Goal: Information Seeking & Learning: Find contact information

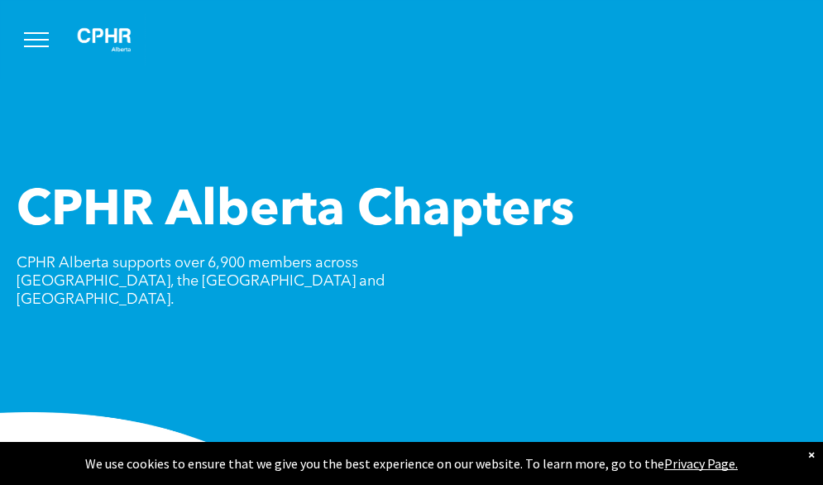
click at [44, 44] on button "menu" at bounding box center [36, 39] width 43 height 43
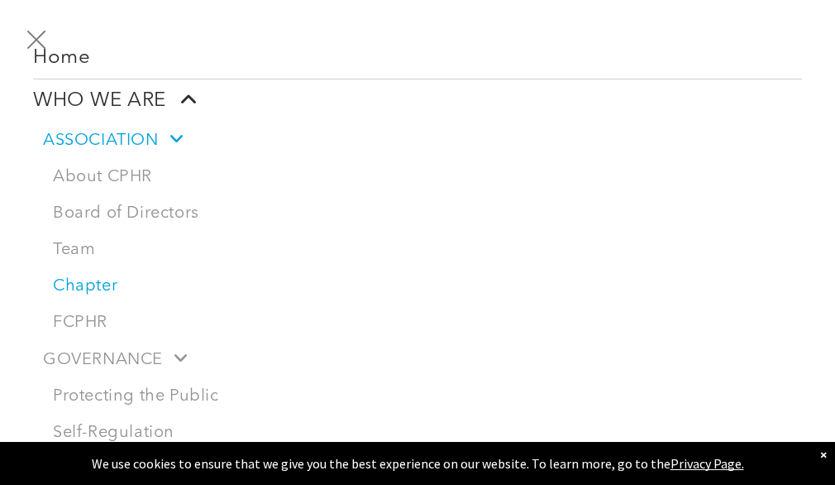
scroll to position [84, 0]
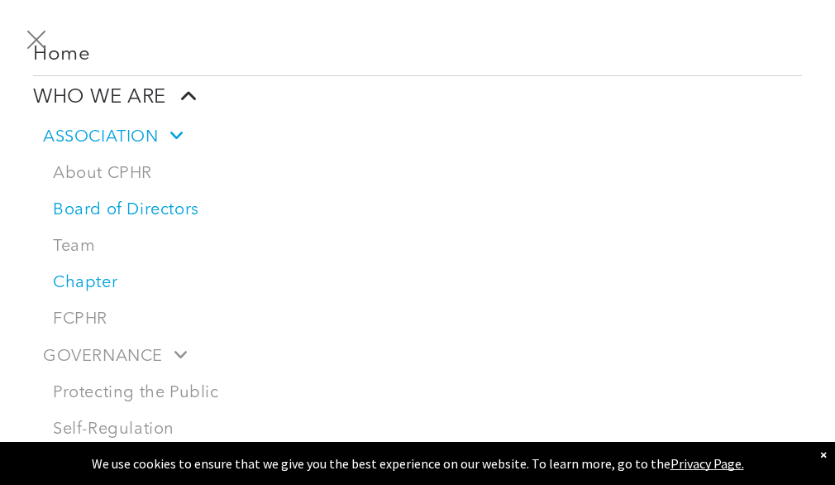
click at [136, 202] on link "Board of Directors" at bounding box center [422, 210] width 759 height 36
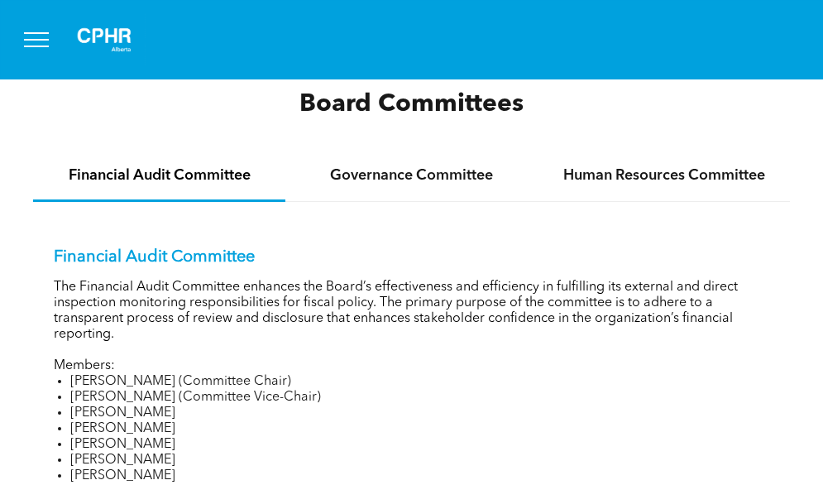
scroll to position [2306, 0]
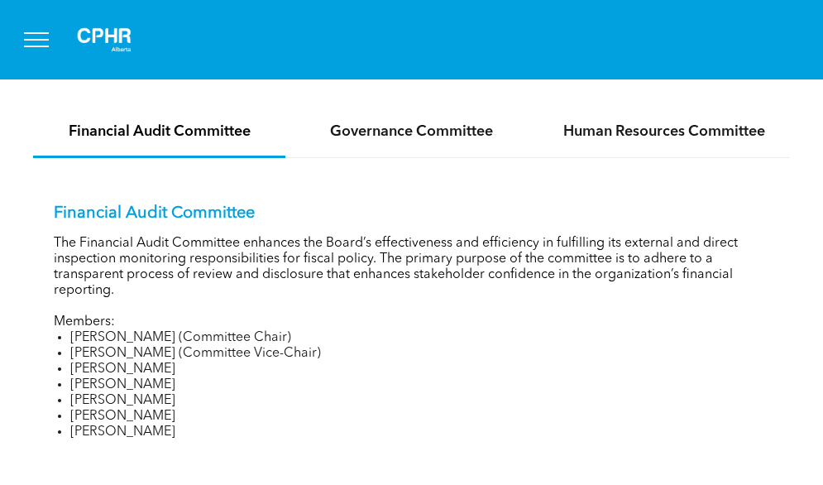
drag, startPoint x: 0, startPoint y: 0, endPoint x: 294, endPoint y: 329, distance: 441.6
click at [294, 346] on li "Rob Dombowsky (Committee Vice-Chair)" at bounding box center [419, 354] width 699 height 16
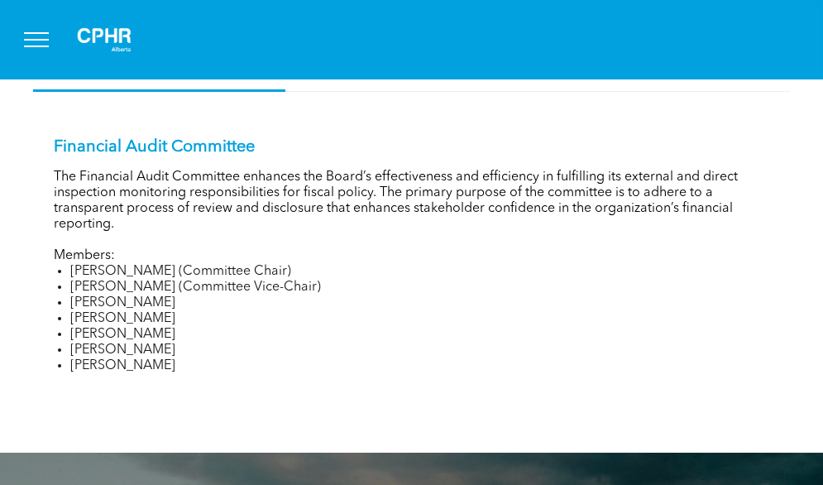
scroll to position [2673, 0]
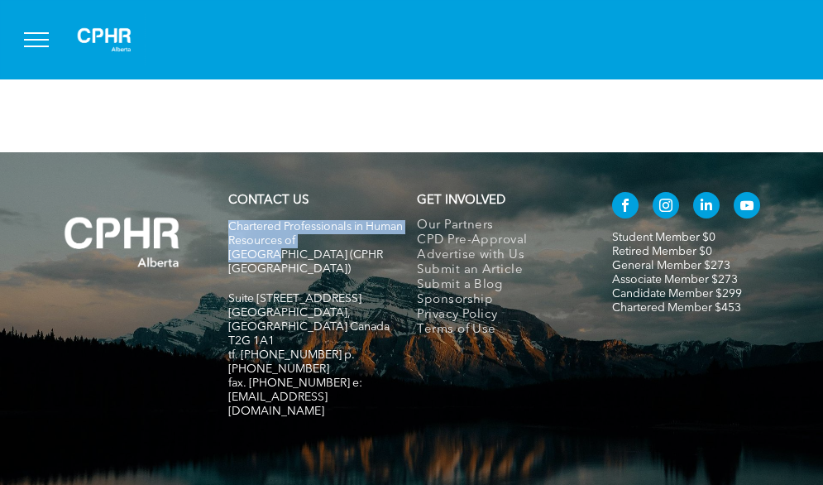
drag, startPoint x: 377, startPoint y: 220, endPoint x: 232, endPoint y: 206, distance: 146.2
click at [232, 221] on span "Chartered Professionals in Human Resources of [GEOGRAPHIC_DATA] (CPHR [GEOGRAPH…" at bounding box center [315, 248] width 174 height 54
copy span "Chartered Professionals in Human Resources of Alberta"
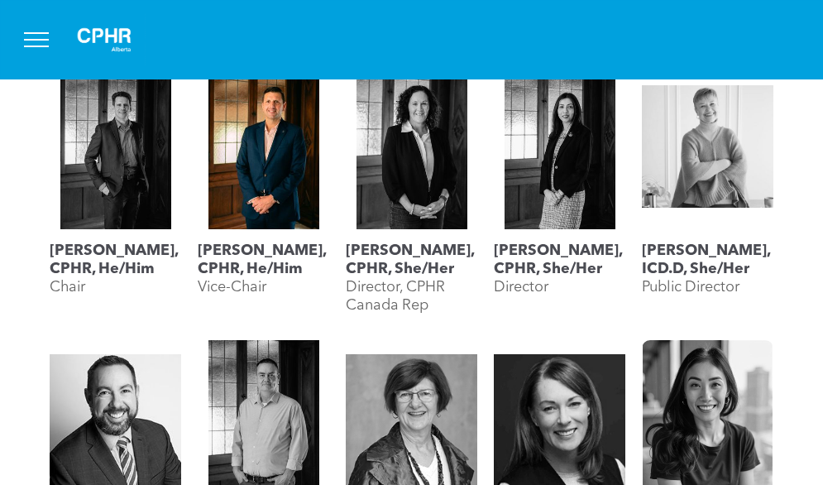
scroll to position [652, 0]
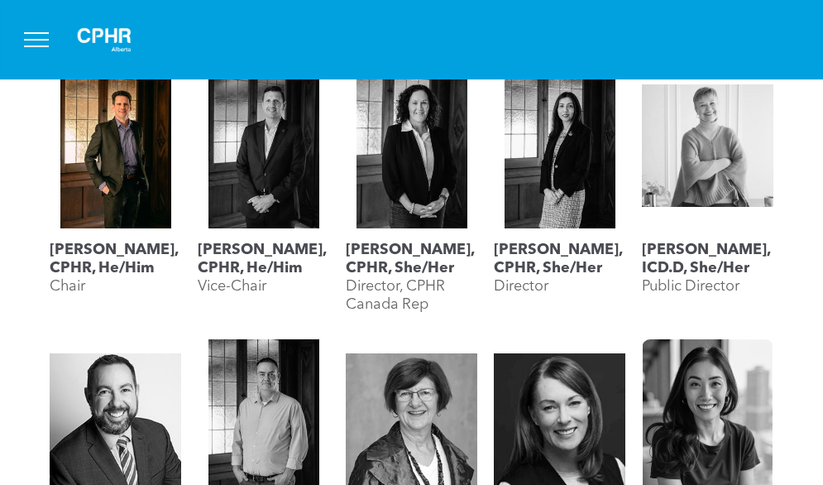
click at [111, 261] on h3 "[PERSON_NAME], CPHR, He/Him" at bounding box center [115, 259] width 131 height 36
drag, startPoint x: 142, startPoint y: 268, endPoint x: 57, endPoint y: 252, distance: 86.6
click at [57, 252] on h3 "[PERSON_NAME], CPHR, He/Him" at bounding box center [115, 259] width 131 height 36
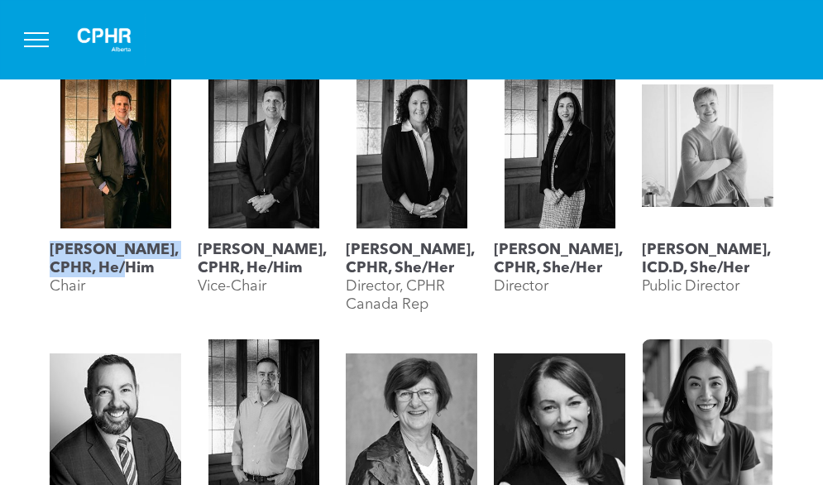
drag, startPoint x: 89, startPoint y: 288, endPoint x: 45, endPoint y: 254, distance: 55.4
click at [45, 254] on div "Geordie MacPherson, CPHR, He/Him Chair" at bounding box center [115, 193] width 148 height 276
copy h3 "Geordie MacPherson, CPHR"
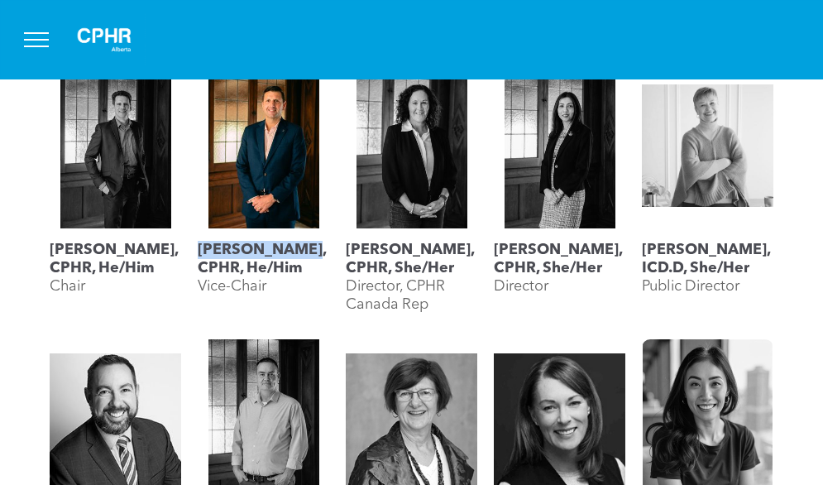
drag, startPoint x: 294, startPoint y: 251, endPoint x: 199, endPoint y: 253, distance: 95.1
click at [199, 253] on h3 "[PERSON_NAME], CPHR, He/Him" at bounding box center [263, 259] width 131 height 36
copy h3 "Jesse Grieder"
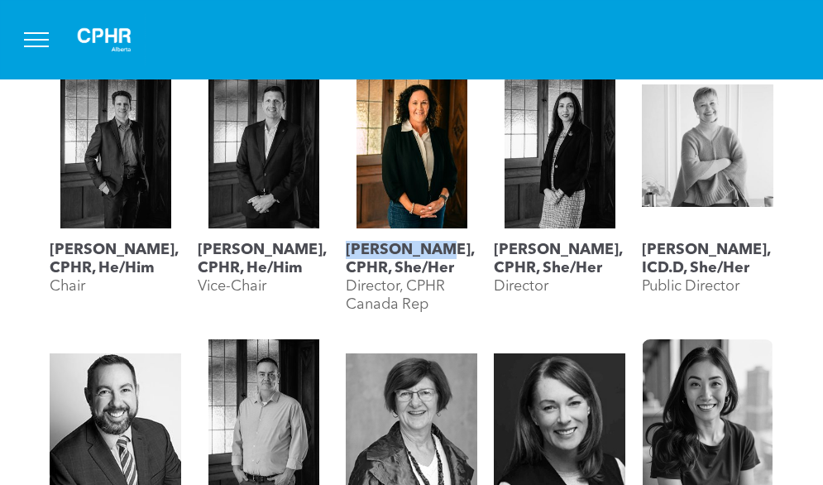
drag, startPoint x: 433, startPoint y: 251, endPoint x: 347, endPoint y: 247, distance: 86.1
click at [347, 247] on h3 "[PERSON_NAME], CPHR, She/Her" at bounding box center [411, 259] width 131 height 36
copy h3 "Lisa Watson"
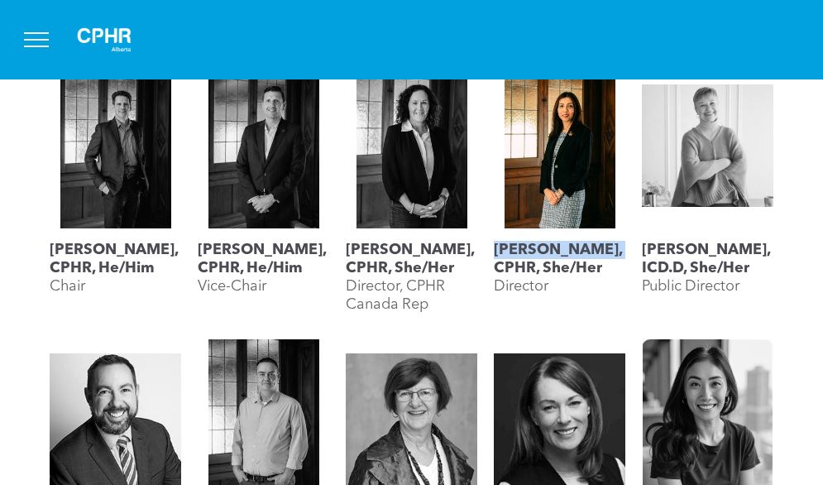
drag, startPoint x: 612, startPoint y: 255, endPoint x: 495, endPoint y: 254, distance: 117.4
click at [495, 254] on h3 "[PERSON_NAME], CPHR, She/Her" at bounding box center [559, 259] width 131 height 36
copy h3 "Mahyar Alinejad"
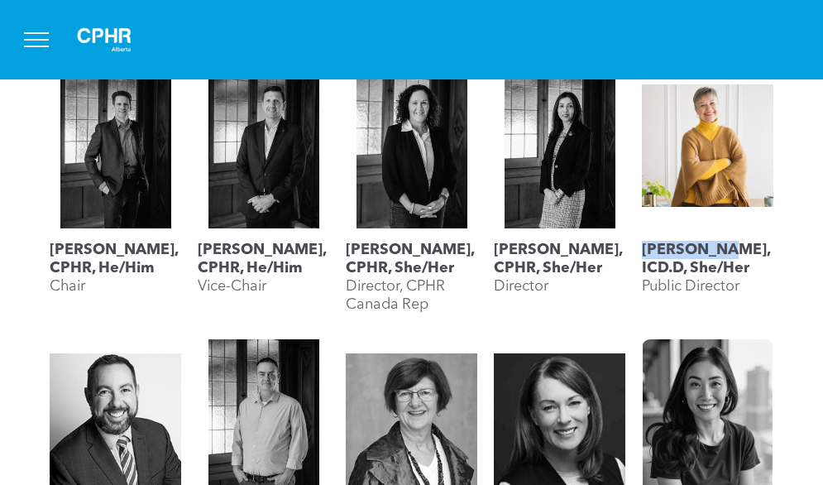
drag, startPoint x: 720, startPoint y: 247, endPoint x: 638, endPoint y: 250, distance: 82.7
click at [638, 250] on div "Lyn Brown, ICD.D, She/Her Public Director" at bounding box center [707, 193] width 148 height 276
copy h3 "Lyn Brown,"
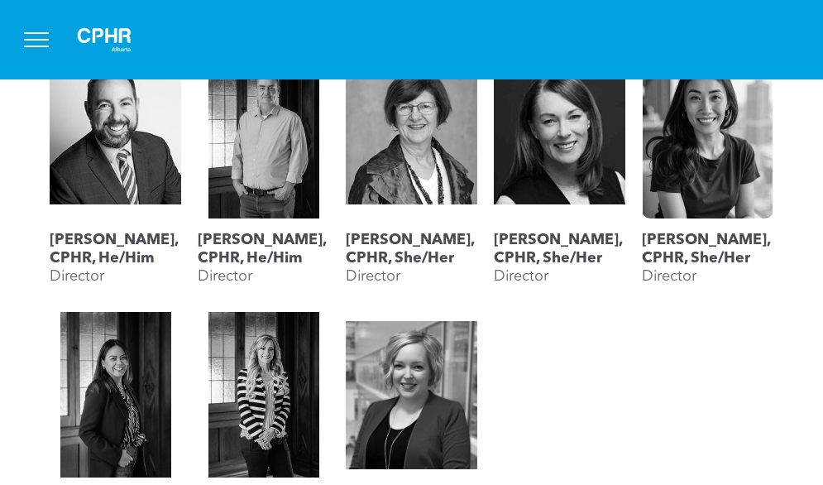
scroll to position [941, 0]
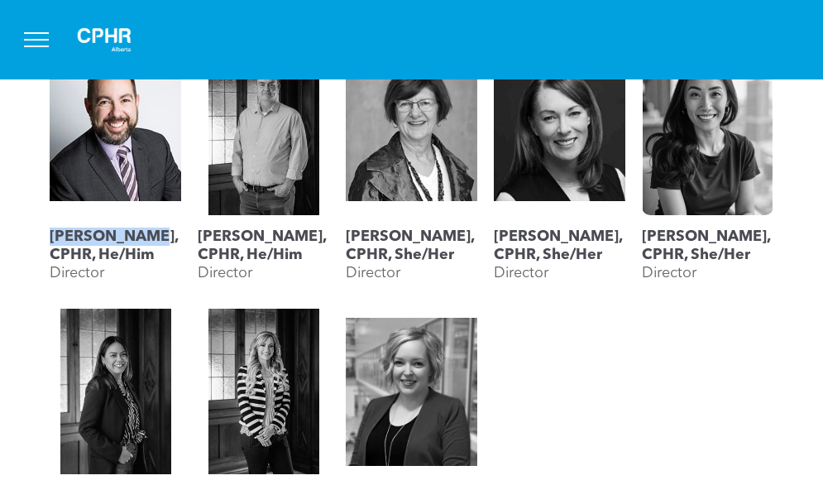
drag, startPoint x: 141, startPoint y: 226, endPoint x: 45, endPoint y: 226, distance: 95.1
click at [45, 226] on div "Rob Caswell, CPHR, He/Him Director" at bounding box center [115, 170] width 148 height 259
copy h3 "Rob Caswell,"
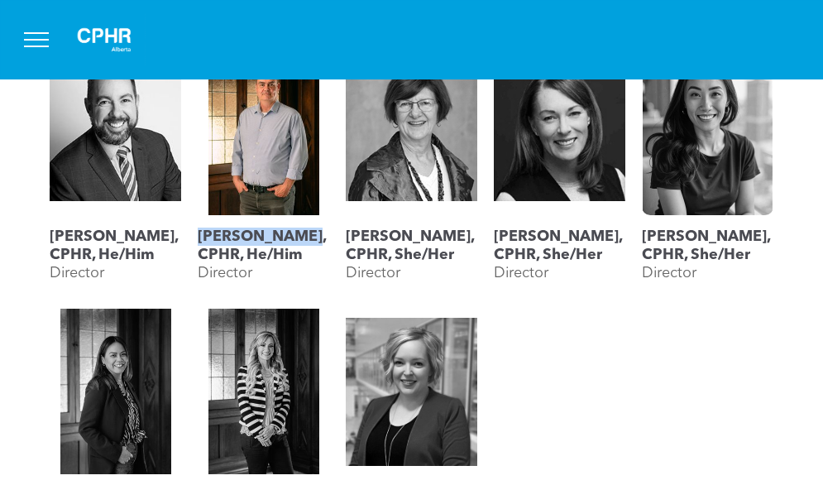
drag, startPoint x: 319, startPoint y: 240, endPoint x: 200, endPoint y: 232, distance: 119.3
click at [200, 232] on h3 "[PERSON_NAME], CPHR, He/Him" at bounding box center [263, 245] width 131 height 36
copy h3 "Rob Dombowsky"
click at [247, 174] on link "Rob Dombowsky, CPHR, He/Him" at bounding box center [263, 132] width 131 height 165
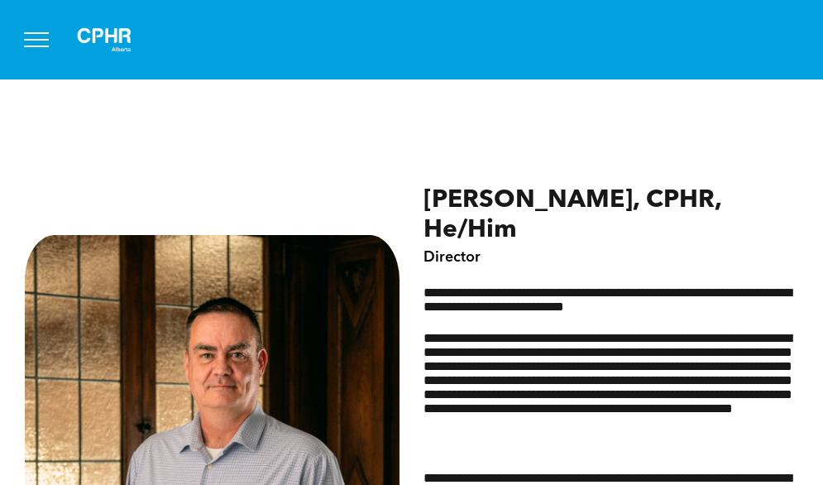
scroll to position [586, 0]
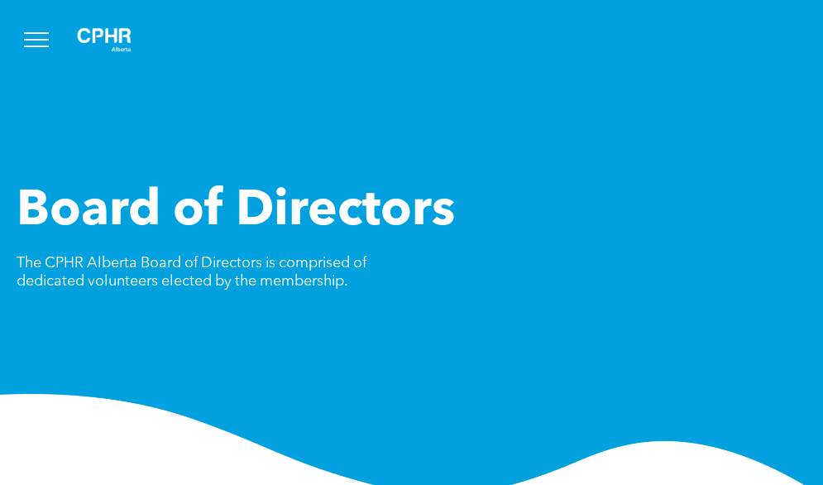
scroll to position [941, 0]
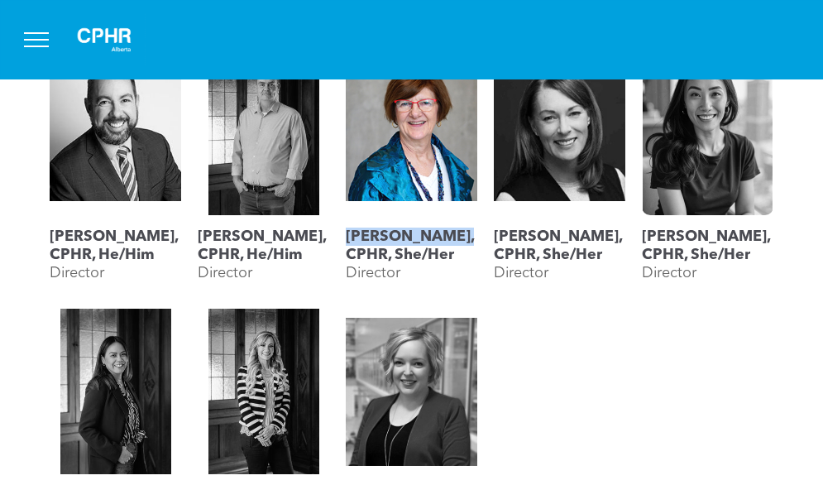
drag, startPoint x: 453, startPoint y: 237, endPoint x: 348, endPoint y: 238, distance: 105.0
click at [348, 238] on h3 "[PERSON_NAME], CPHR, She/Her" at bounding box center [411, 245] width 131 height 36
copy h3 "[PERSON_NAME]"
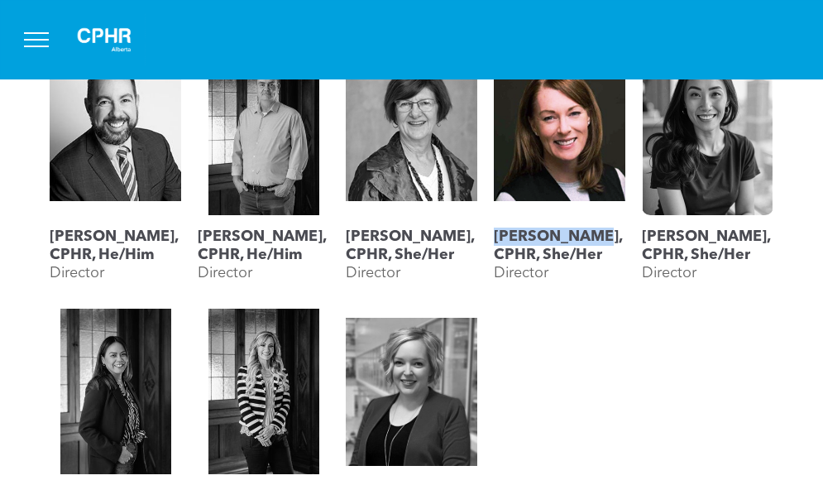
drag, startPoint x: 577, startPoint y: 232, endPoint x: 497, endPoint y: 230, distance: 80.2
click at [497, 230] on h3 "[PERSON_NAME], CPHR, She/Her" at bounding box center [559, 245] width 131 height 36
copy h3 "[PERSON_NAME],"
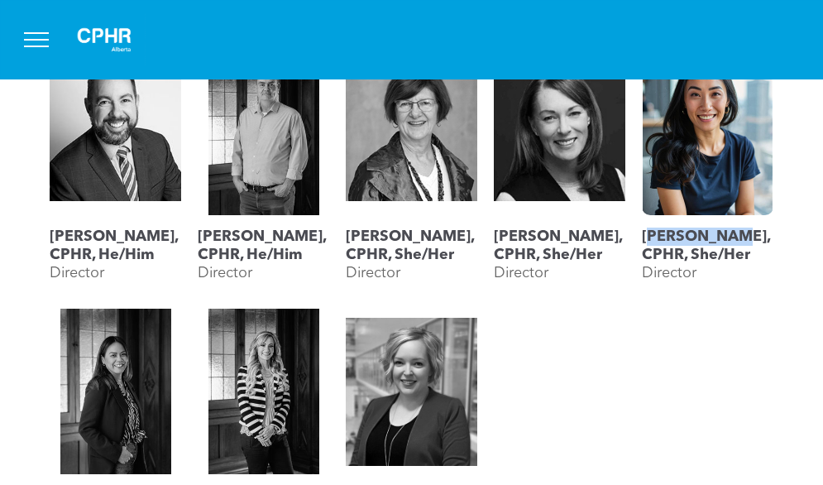
drag, startPoint x: 729, startPoint y: 227, endPoint x: 647, endPoint y: 227, distance: 82.7
click at [647, 227] on h3 "[PERSON_NAME], CPHR, She/Her" at bounding box center [707, 245] width 131 height 36
drag, startPoint x: 734, startPoint y: 223, endPoint x: 642, endPoint y: 227, distance: 91.9
click at [642, 227] on span "[PERSON_NAME], CPHR, She/Her Director" at bounding box center [707, 253] width 131 height 77
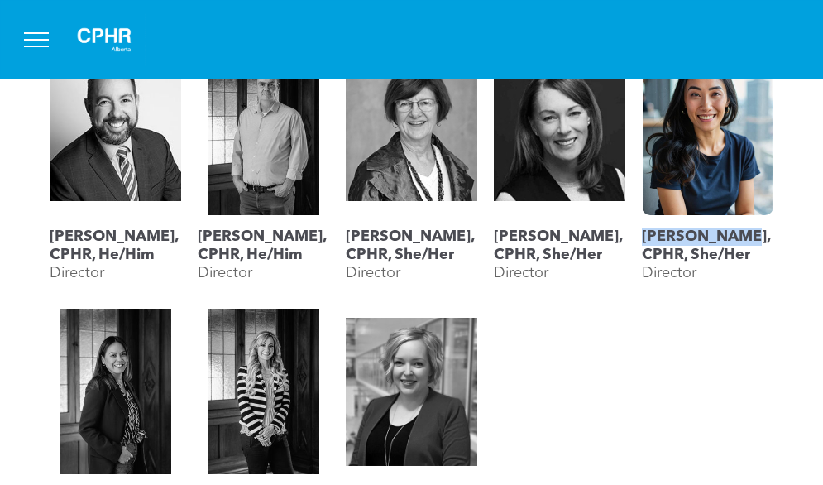
copy h3 "[PERSON_NAME],"
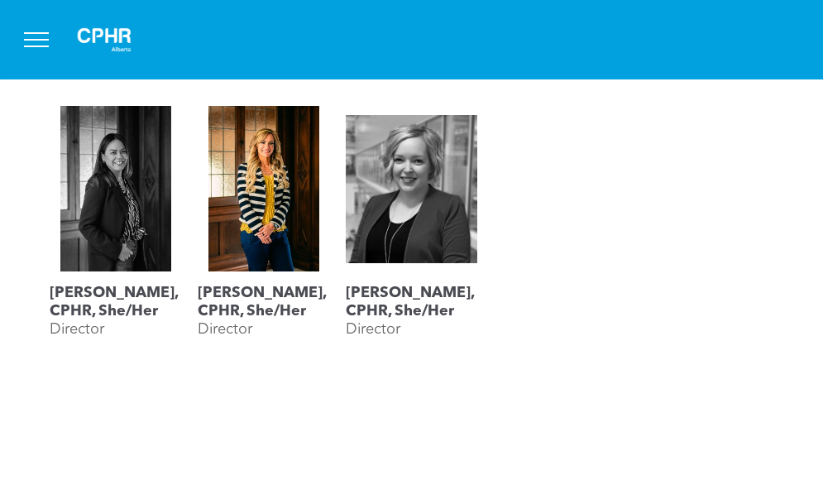
scroll to position [1145, 0]
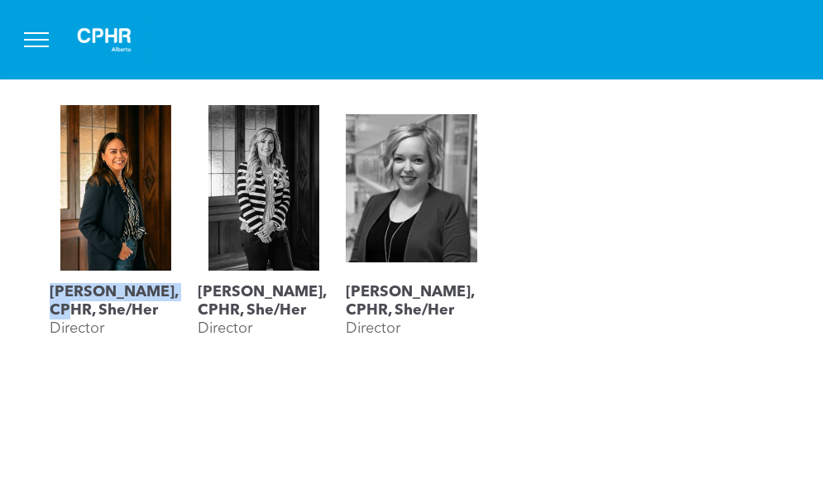
drag, startPoint x: 103, startPoint y: 309, endPoint x: 53, endPoint y: 296, distance: 52.2
click at [53, 296] on h3 "[PERSON_NAME], CPHR, She/Her" at bounding box center [115, 301] width 131 height 36
copy h3 "[PERSON_NAME]"
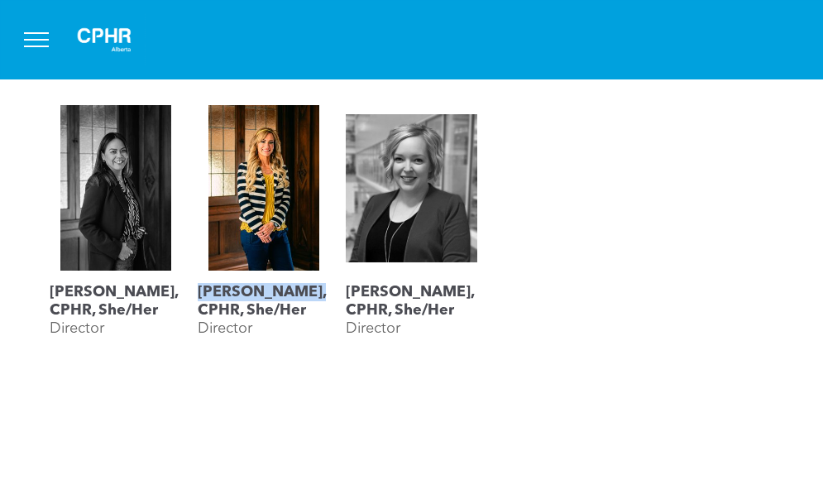
drag, startPoint x: 318, startPoint y: 282, endPoint x: 202, endPoint y: 286, distance: 116.7
click at [202, 286] on h3 "[PERSON_NAME], CPHR, She/Her" at bounding box center [263, 301] width 131 height 36
copy h3 "[PERSON_NAME],"
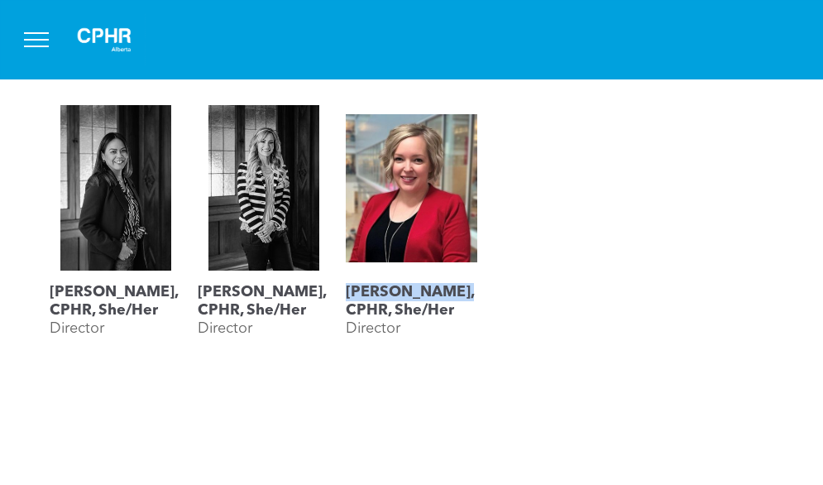
drag, startPoint x: 469, startPoint y: 291, endPoint x: 347, endPoint y: 295, distance: 122.5
click at [347, 295] on h3 "[PERSON_NAME], CPHR, She/Her" at bounding box center [411, 301] width 131 height 36
copy h3 "[PERSON_NAME]"
